Goal: Browse casually: Explore the website without a specific task or goal

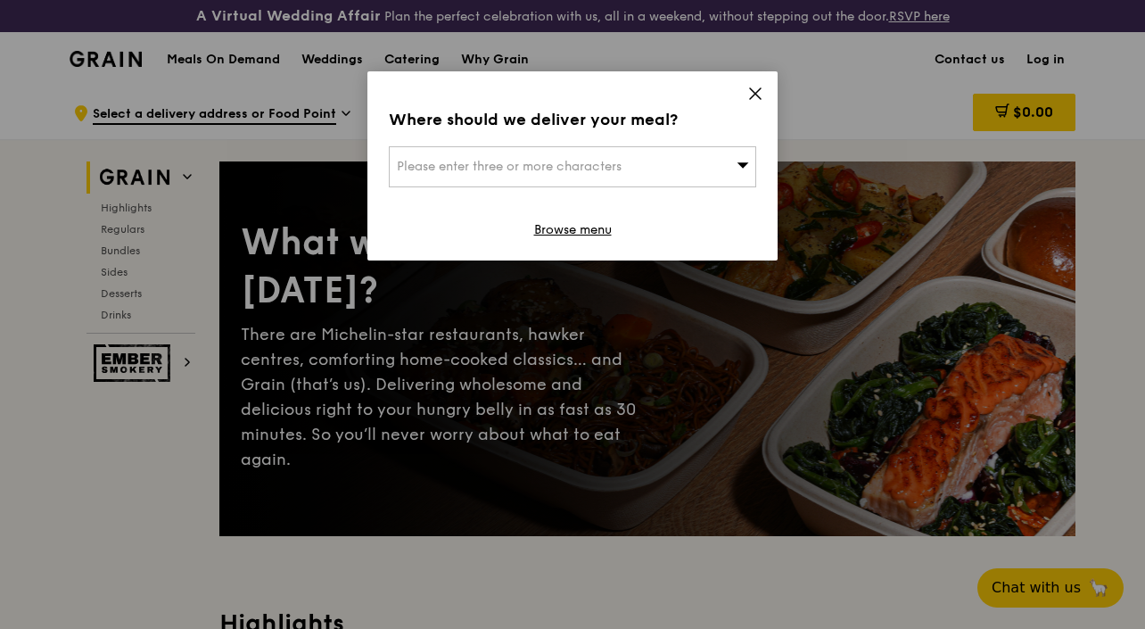
click at [748, 91] on icon at bounding box center [755, 94] width 16 height 16
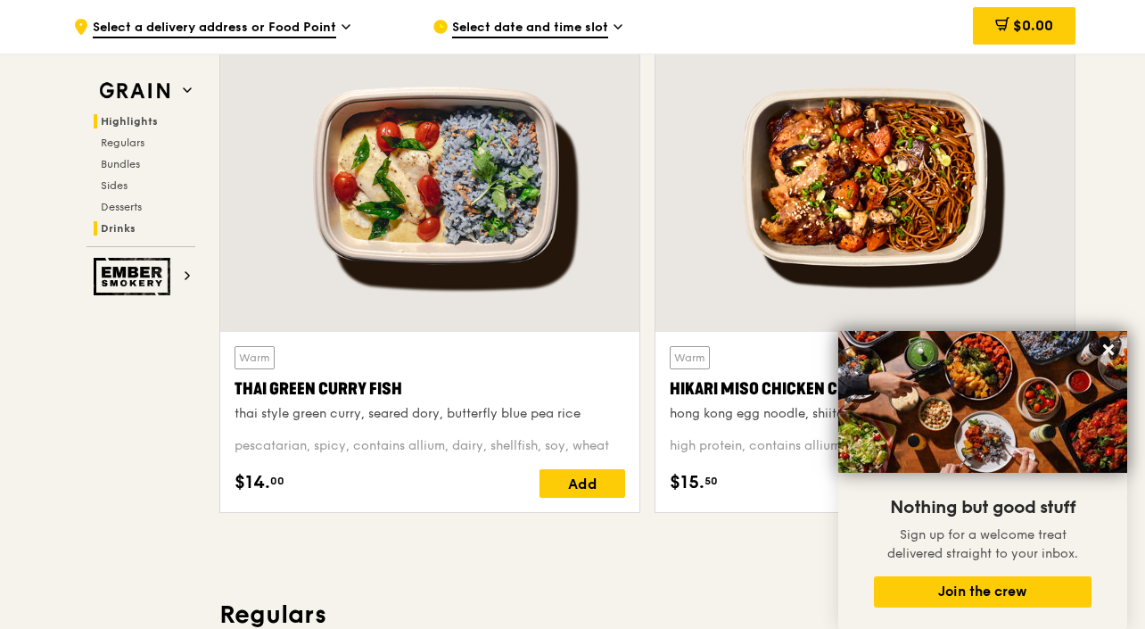
scroll to position [671, 0]
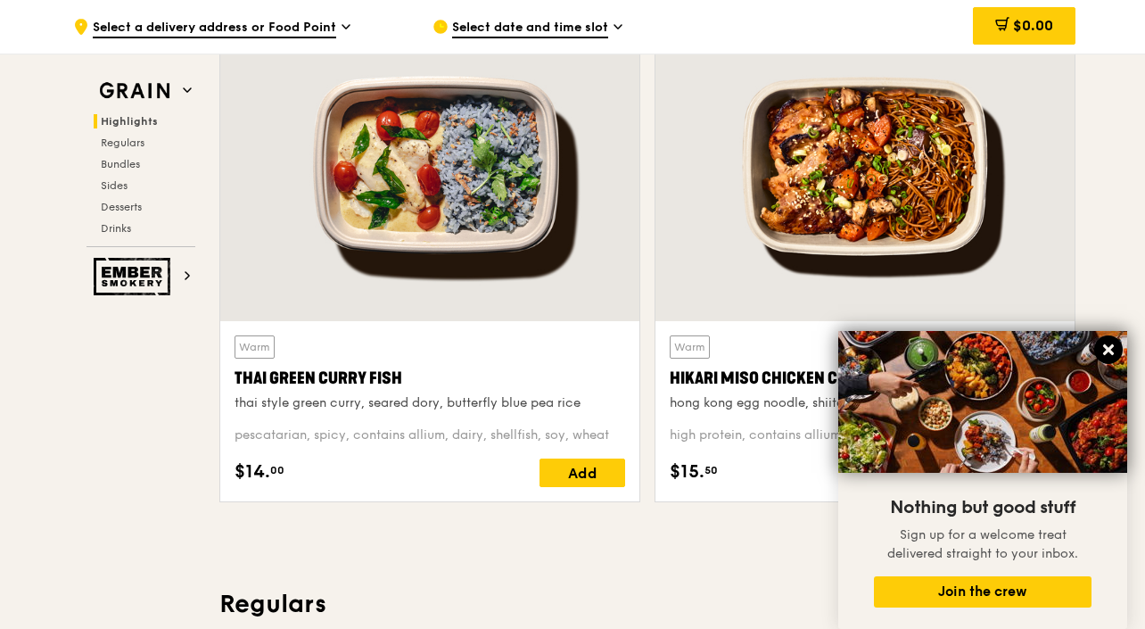
click at [1113, 343] on icon at bounding box center [1109, 350] width 16 height 16
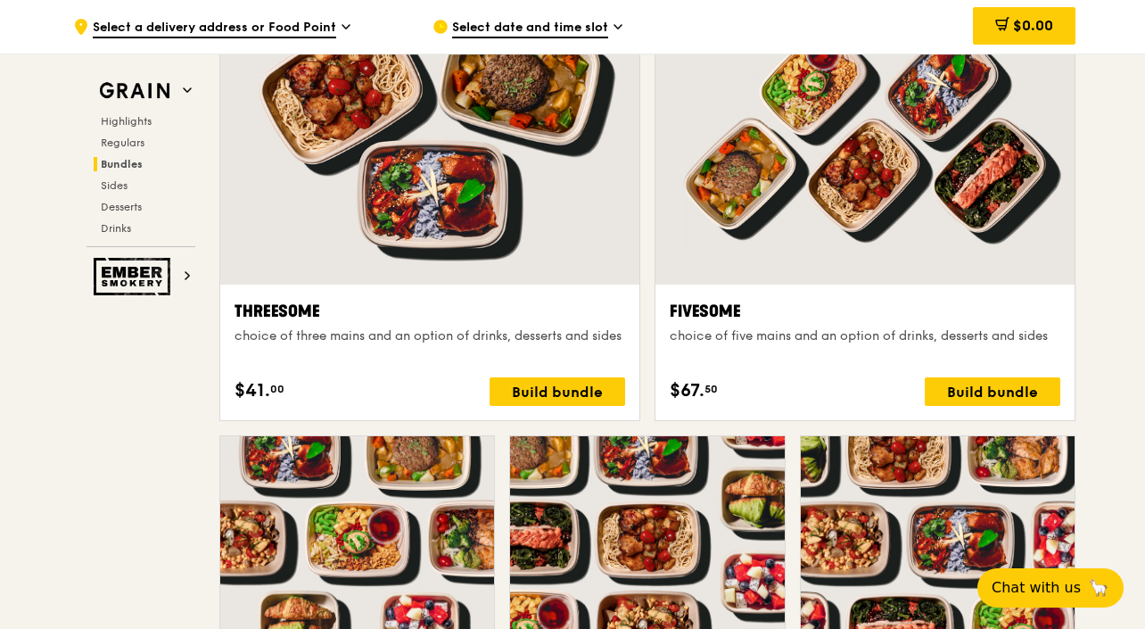
scroll to position [3200, 0]
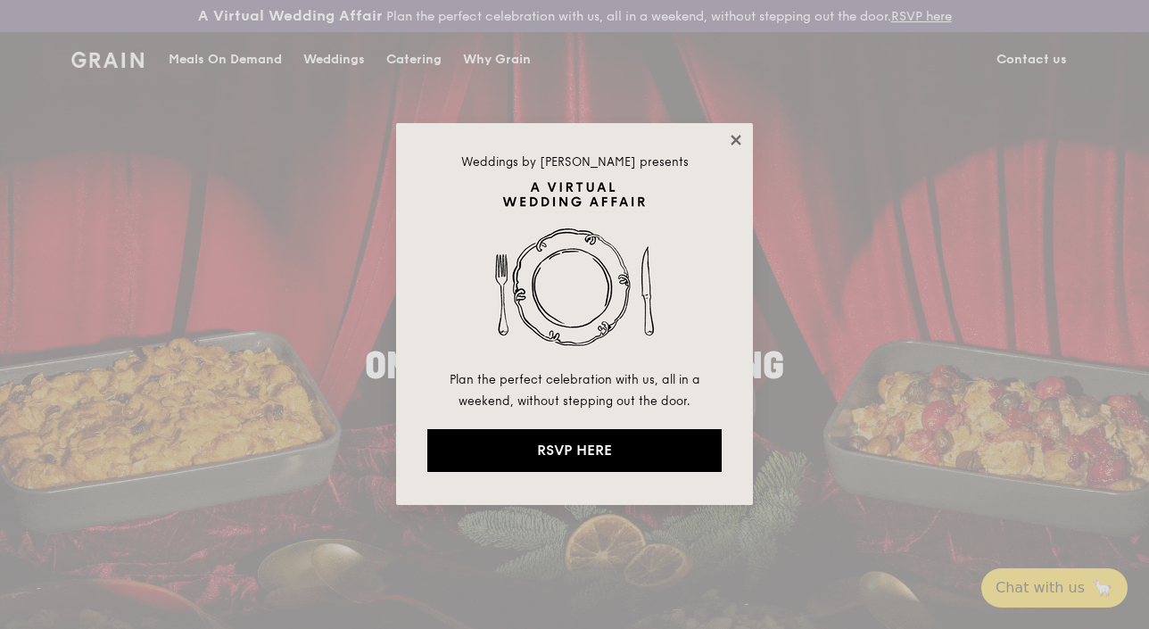
click at [732, 136] on icon at bounding box center [735, 140] width 10 height 10
